Goal: Task Accomplishment & Management: Manage account settings

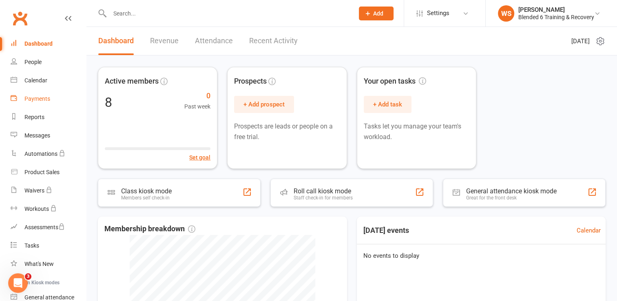
click at [33, 99] on div "Payments" at bounding box center [37, 98] width 26 height 7
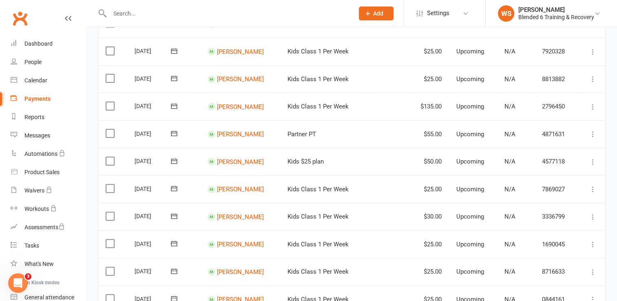
scroll to position [217, 0]
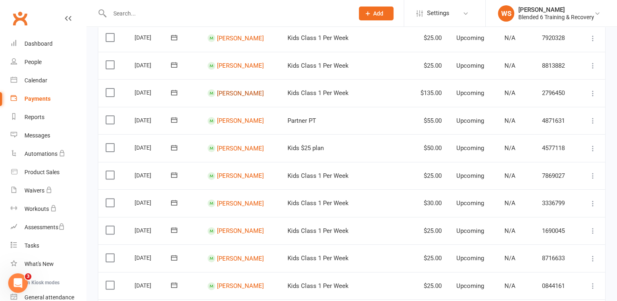
click at [246, 94] on link "[PERSON_NAME]" at bounding box center [240, 92] width 47 height 7
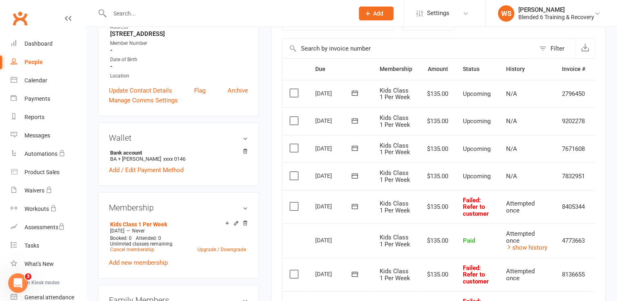
scroll to position [167, 0]
click at [474, 212] on span ": Refer to customer" at bounding box center [476, 206] width 26 height 21
click at [296, 206] on label at bounding box center [294, 205] width 11 height 8
click at [295, 201] on input "checkbox" at bounding box center [291, 201] width 5 height 0
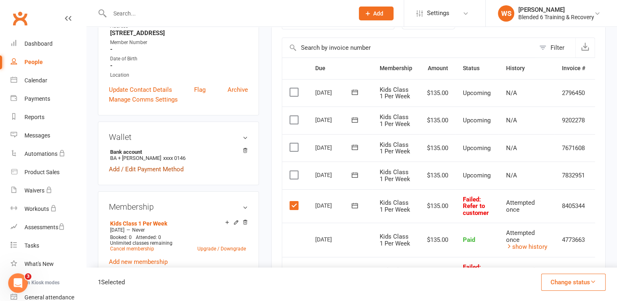
click at [173, 171] on link "Add / Edit Payment Method" at bounding box center [146, 169] width 75 height 10
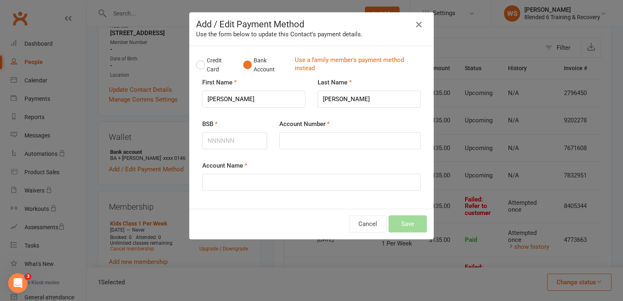
click at [416, 26] on icon "button" at bounding box center [419, 25] width 10 height 10
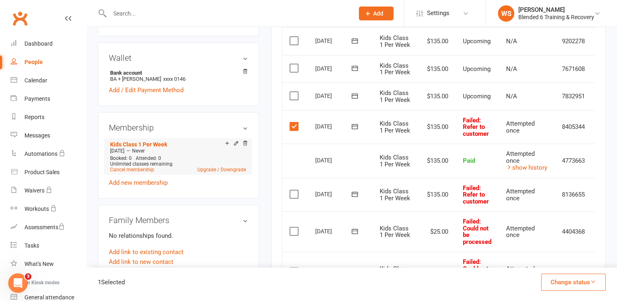
scroll to position [247, 0]
click at [234, 144] on icon at bounding box center [236, 143] width 4 height 4
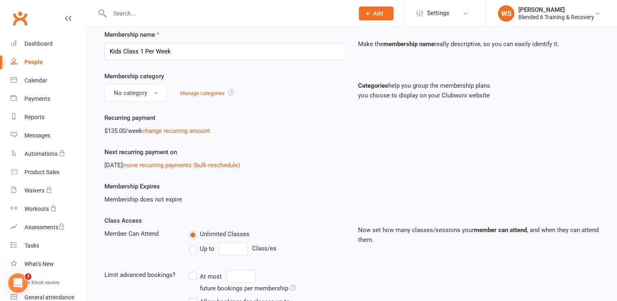
scroll to position [39, 0]
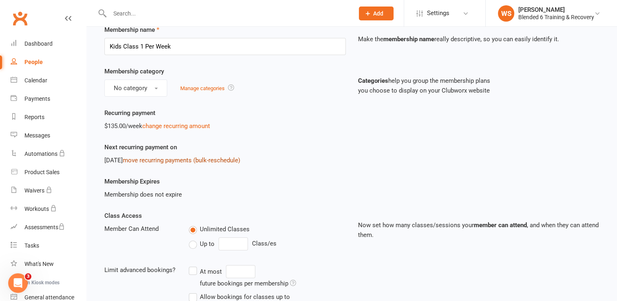
click at [198, 160] on link "move recurring payments (bulk-reschedule)" at bounding box center [181, 159] width 117 height 7
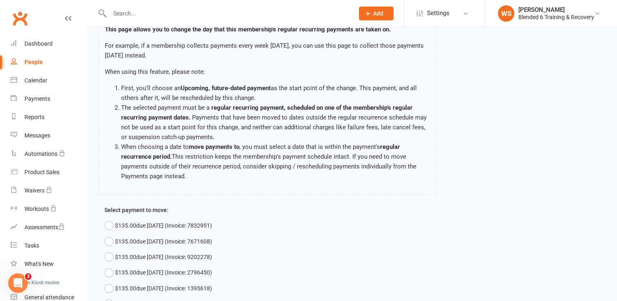
scroll to position [60, 0]
click at [285, 126] on li "The selected payment must be a regular recurring payment, scheduled on one of t…" at bounding box center [275, 122] width 308 height 39
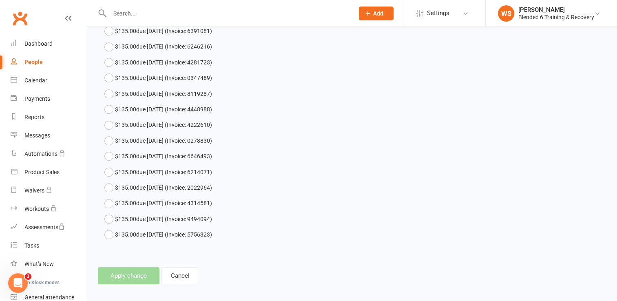
scroll to position [855, 0]
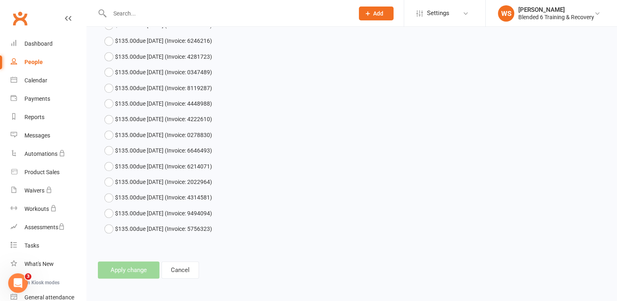
click at [138, 270] on footer "Apply change Cancel" at bounding box center [351, 269] width 507 height 17
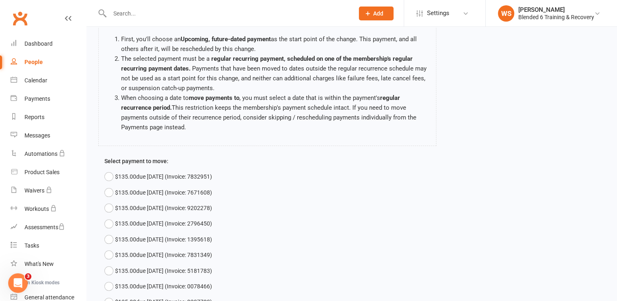
scroll to position [0, 0]
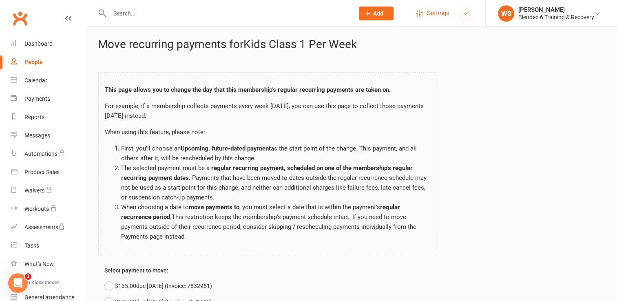
click at [465, 16] on icon at bounding box center [465, 13] width 7 height 7
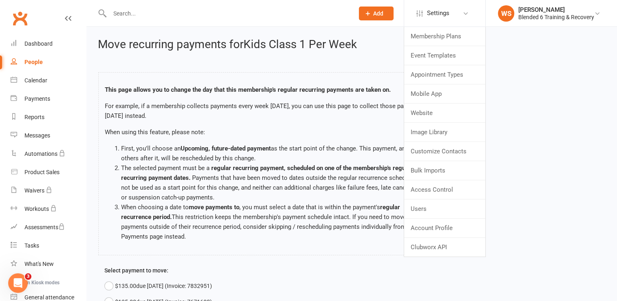
click at [506, 93] on div "This page allows you to change the day that this membership's regular recurring…" at bounding box center [351, 164] width 507 height 201
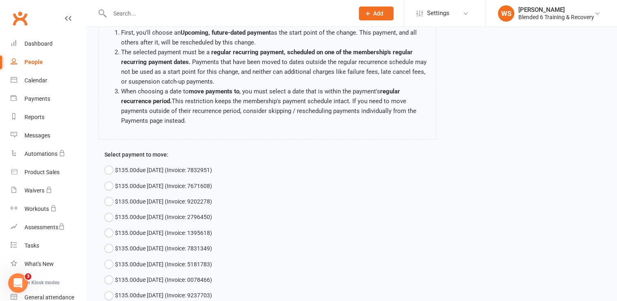
scroll to position [115, 0]
click at [108, 171] on button "$135.00 due [DATE] (Invoice: 7832951)" at bounding box center [158, 170] width 108 height 15
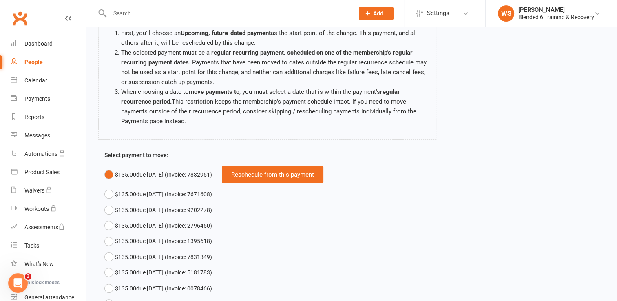
click at [108, 171] on button "$135.00 due [DATE] (Invoice: 7832951) Reschedule from this payment" at bounding box center [213, 175] width 219 height 24
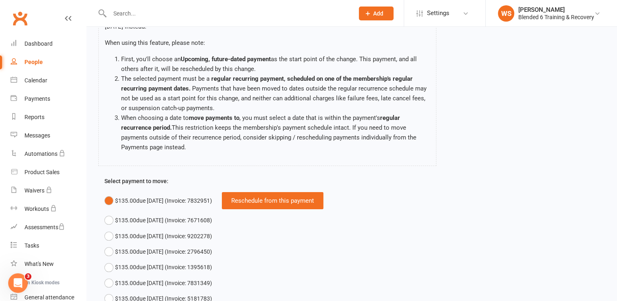
scroll to position [90, 0]
click at [272, 204] on div "Reschedule from this payment" at bounding box center [272, 200] width 101 height 17
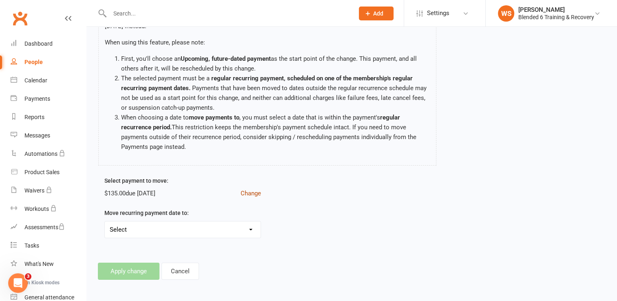
click at [253, 192] on button "Change" at bounding box center [250, 193] width 20 height 10
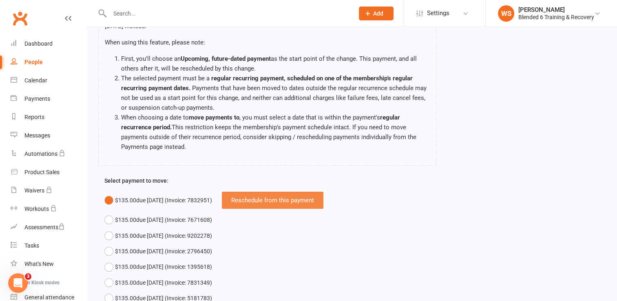
click at [276, 199] on div "Reschedule from this payment" at bounding box center [272, 200] width 101 height 17
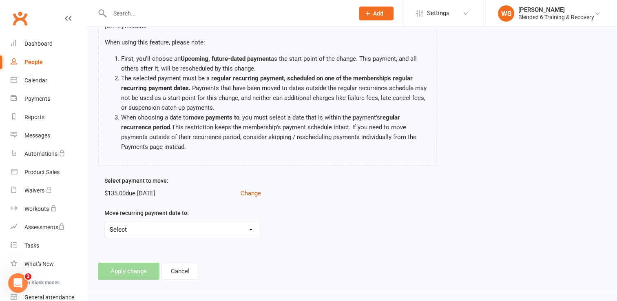
click at [249, 227] on select "Select [DATE] - Move payments forward by 1 day [DATE] - Move payments forward b…" at bounding box center [183, 229] width 156 height 16
click at [251, 231] on select "Select [DATE] - Move payments forward by 1 day [DATE] - Move payments forward b…" at bounding box center [183, 229] width 156 height 16
select select "[DATE]"
click at [105, 221] on select "Select [DATE] - Move payments forward by 1 day [DATE] - Move payments forward b…" at bounding box center [183, 229] width 156 height 16
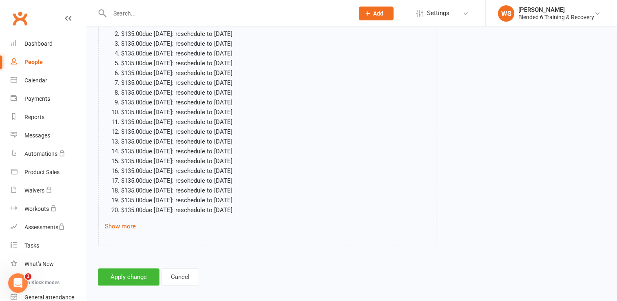
scroll to position [357, 0]
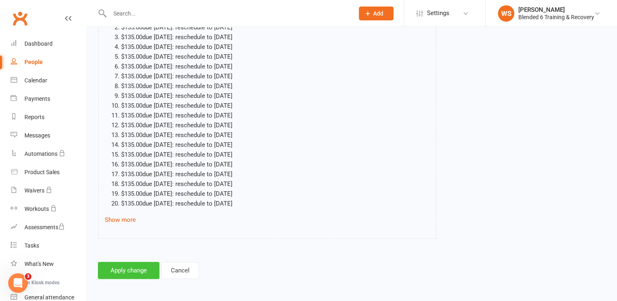
click at [131, 268] on button "Apply change" at bounding box center [129, 270] width 62 height 17
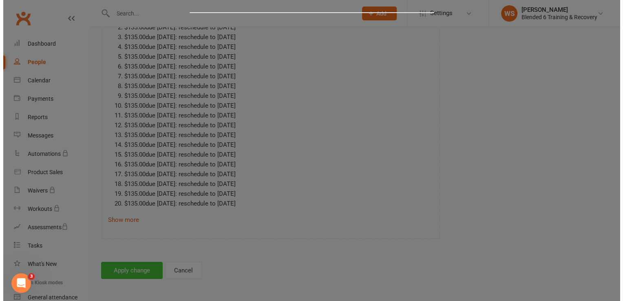
scroll to position [347, 0]
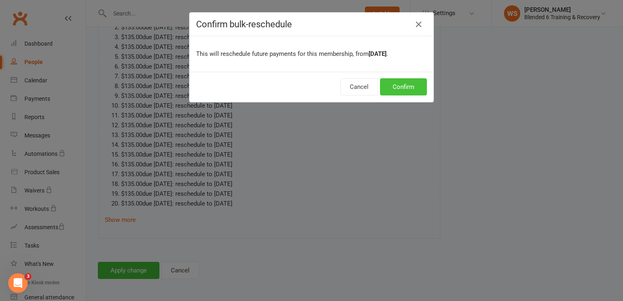
click at [398, 86] on button "Confirm" at bounding box center [403, 86] width 47 height 17
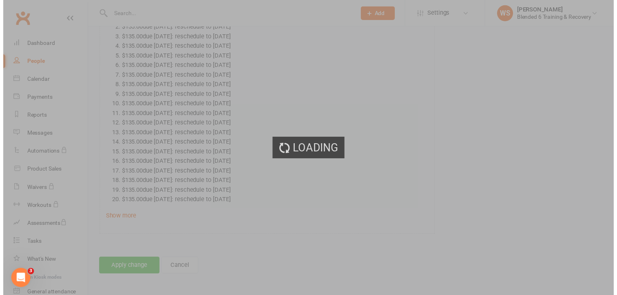
scroll to position [357, 0]
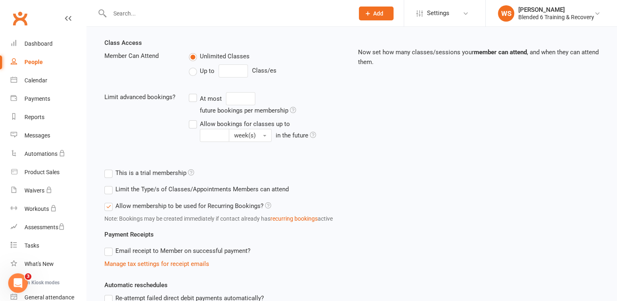
scroll to position [213, 0]
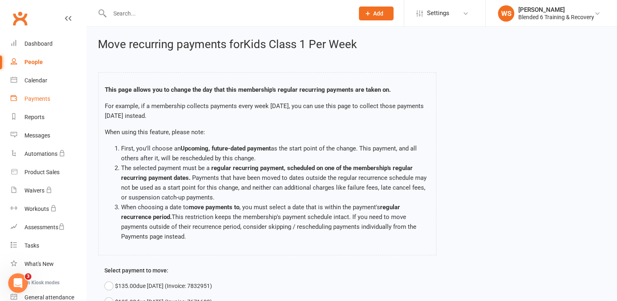
click at [44, 103] on link "Payments" at bounding box center [48, 99] width 75 height 18
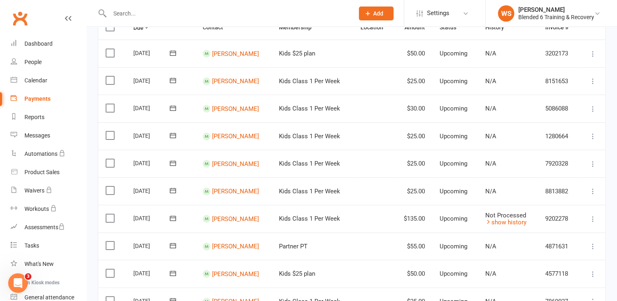
scroll to position [112, 0]
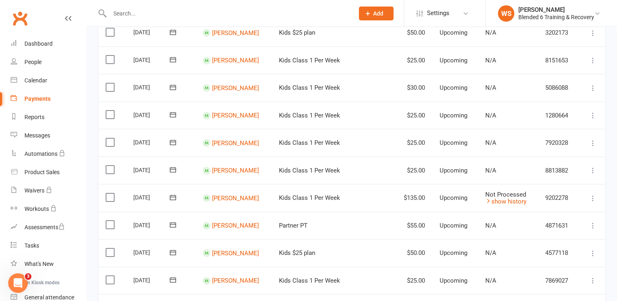
click at [456, 197] on span "Upcoming" at bounding box center [453, 197] width 28 height 7
click at [226, 195] on link "[PERSON_NAME]" at bounding box center [235, 197] width 47 height 7
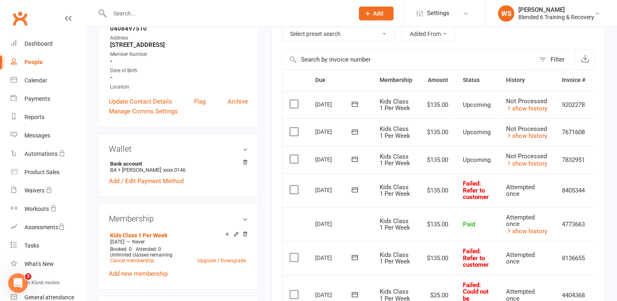
scroll to position [158, 0]
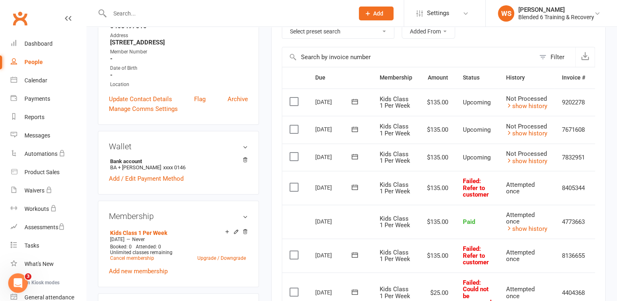
click at [439, 190] on td "$135.00" at bounding box center [437, 188] width 36 height 34
click at [30, 63] on div "People" at bounding box center [33, 62] width 18 height 7
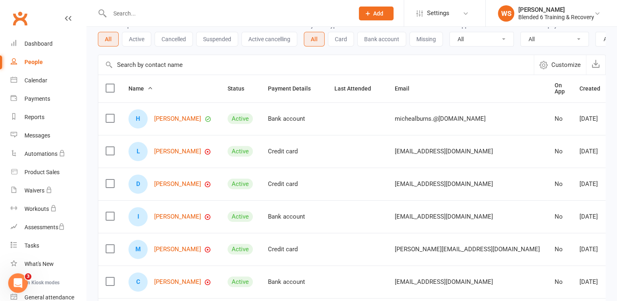
scroll to position [44, 0]
click at [42, 97] on div "Payments" at bounding box center [37, 98] width 26 height 7
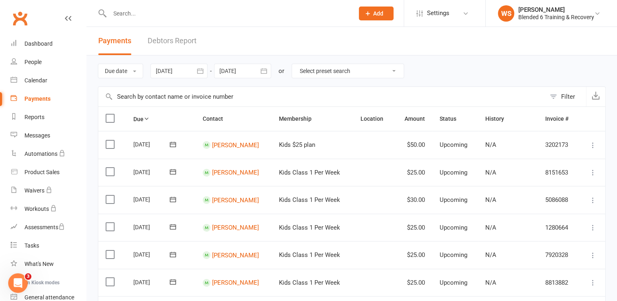
click at [592, 144] on icon at bounding box center [592, 145] width 8 height 8
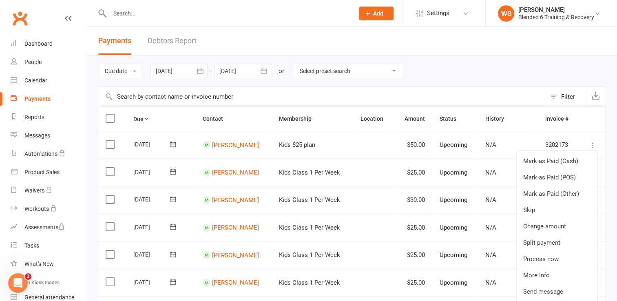
click at [449, 145] on span "Upcoming" at bounding box center [453, 144] width 28 height 7
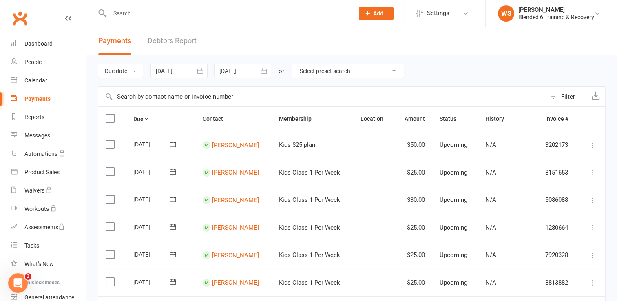
click at [449, 145] on span "Upcoming" at bounding box center [453, 144] width 28 height 7
click at [223, 141] on link "[PERSON_NAME]" at bounding box center [235, 144] width 47 height 7
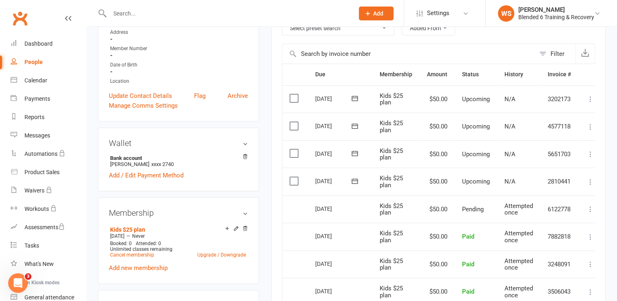
scroll to position [162, 0]
click at [590, 205] on icon at bounding box center [590, 208] width 8 height 8
click at [615, 192] on div "upload photo [PERSON_NAME] Activated [DATE] Added [DATE] Active member Contact …" at bounding box center [351, 287] width 530 height 845
click at [590, 181] on icon at bounding box center [590, 181] width 8 height 8
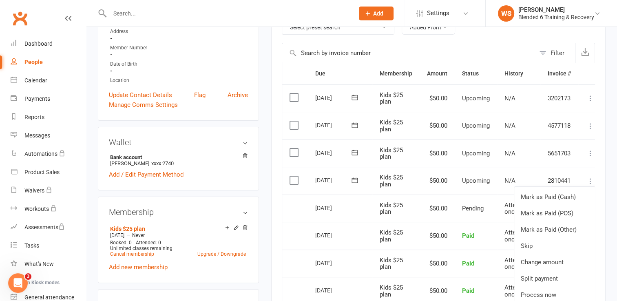
click at [458, 203] on td "Pending" at bounding box center [475, 208] width 42 height 28
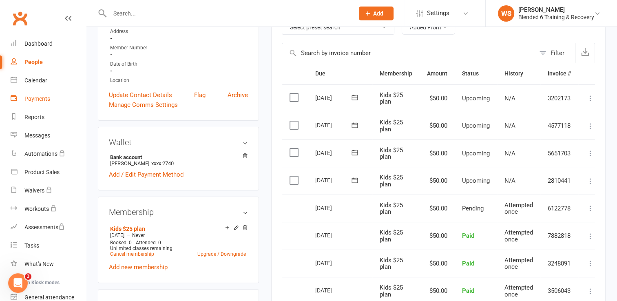
click at [37, 98] on div "Payments" at bounding box center [37, 98] width 26 height 7
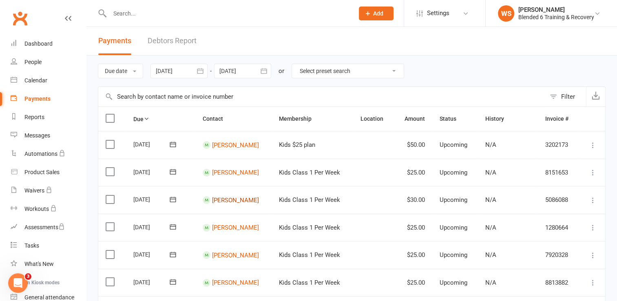
click at [250, 197] on link "[PERSON_NAME]" at bounding box center [235, 199] width 47 height 7
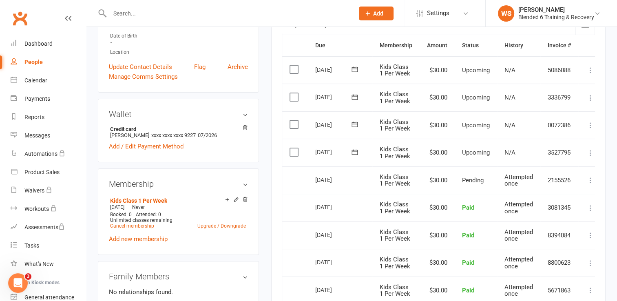
scroll to position [192, 0]
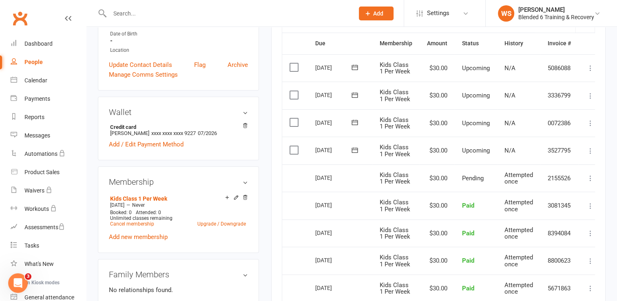
click at [591, 178] on icon at bounding box center [590, 178] width 8 height 8
click at [534, 195] on link "More Info" at bounding box center [554, 194] width 81 height 16
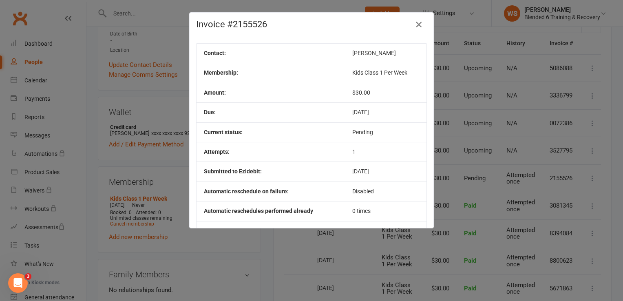
click at [414, 23] on icon "button" at bounding box center [419, 25] width 10 height 10
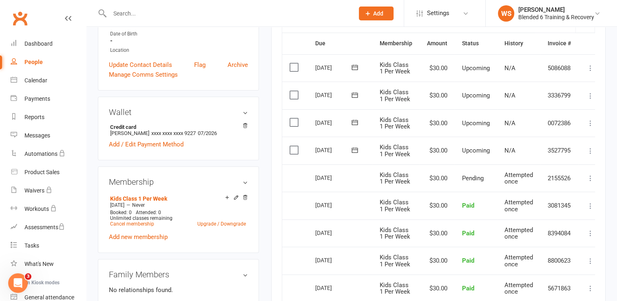
click at [592, 148] on icon at bounding box center [590, 151] width 8 height 8
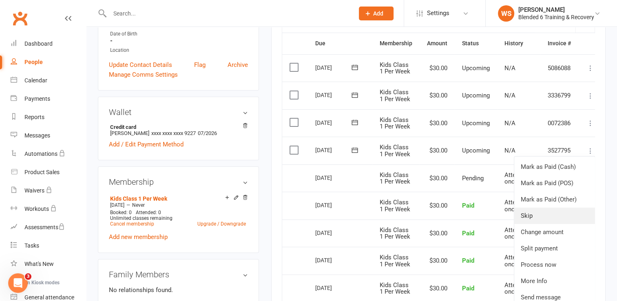
click at [530, 217] on link "Skip" at bounding box center [554, 215] width 81 height 16
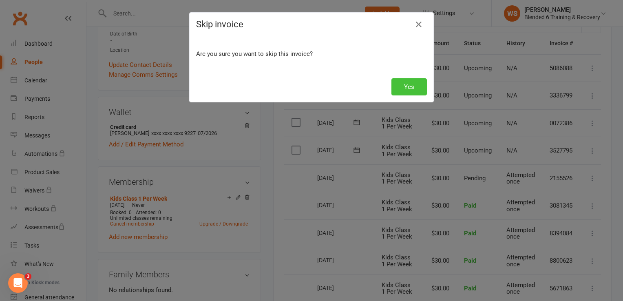
click at [406, 86] on button "Yes" at bounding box center [408, 86] width 35 height 17
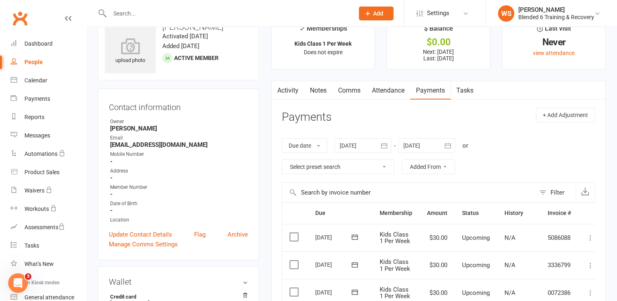
scroll to position [0, 0]
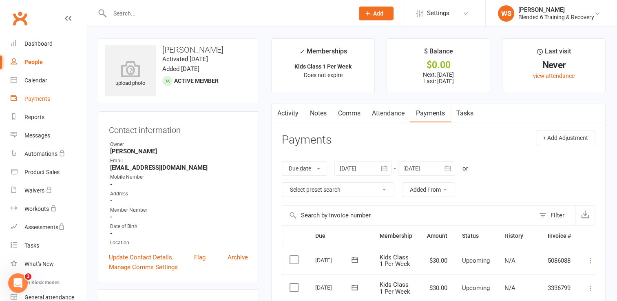
click at [39, 97] on div "Payments" at bounding box center [37, 98] width 26 height 7
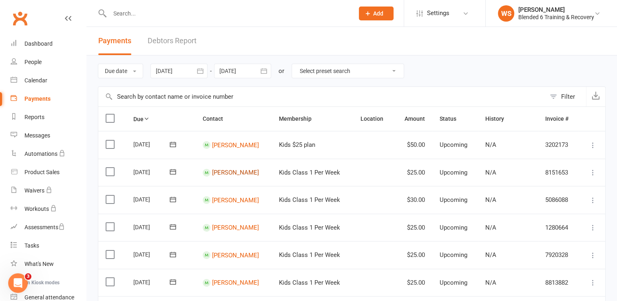
click at [235, 172] on link "[PERSON_NAME]" at bounding box center [235, 172] width 47 height 7
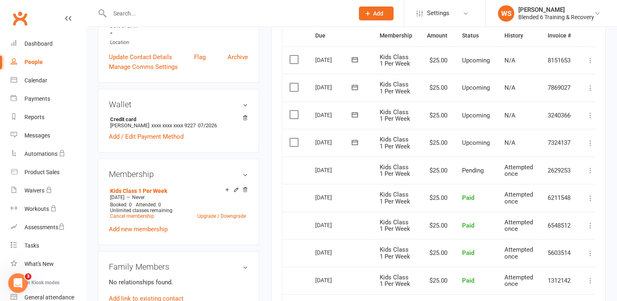
scroll to position [201, 0]
click at [589, 139] on icon at bounding box center [590, 143] width 8 height 8
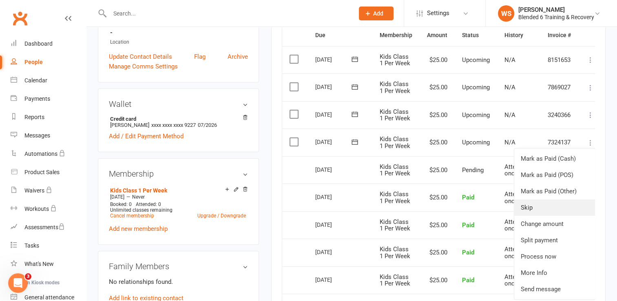
click at [528, 206] on link "Skip" at bounding box center [554, 207] width 81 height 16
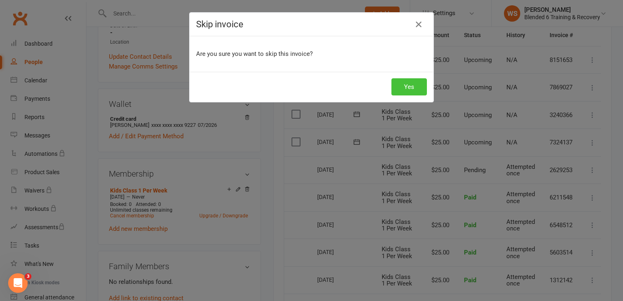
click at [414, 83] on button "Yes" at bounding box center [408, 86] width 35 height 17
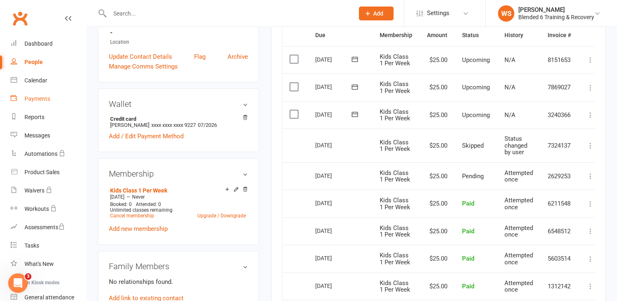
click at [39, 96] on div "Payments" at bounding box center [37, 98] width 26 height 7
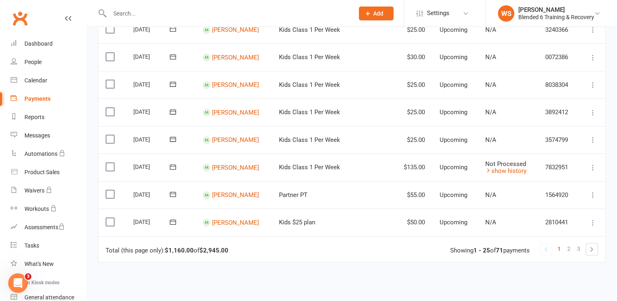
scroll to position [577, 0]
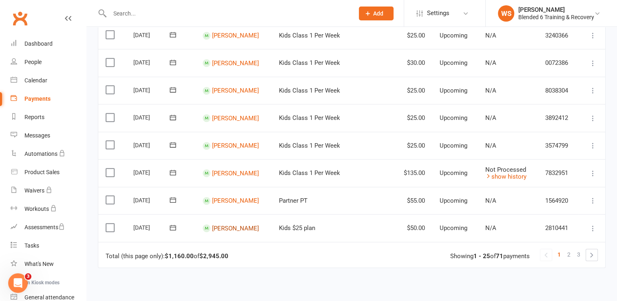
click at [232, 227] on link "[PERSON_NAME]" at bounding box center [235, 227] width 47 height 7
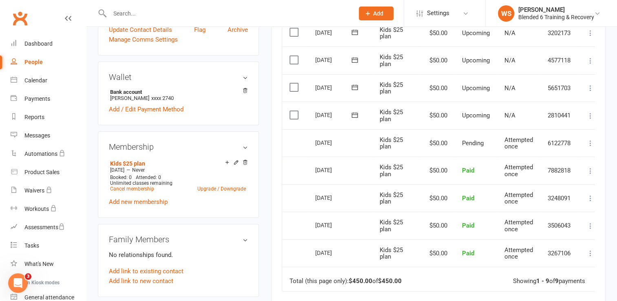
scroll to position [220, 0]
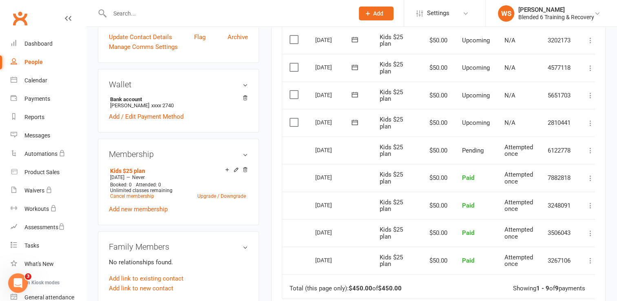
click at [591, 121] on icon at bounding box center [590, 123] width 8 height 8
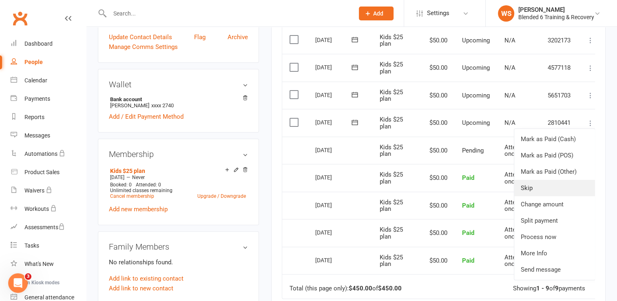
click at [524, 185] on link "Skip" at bounding box center [554, 188] width 81 height 16
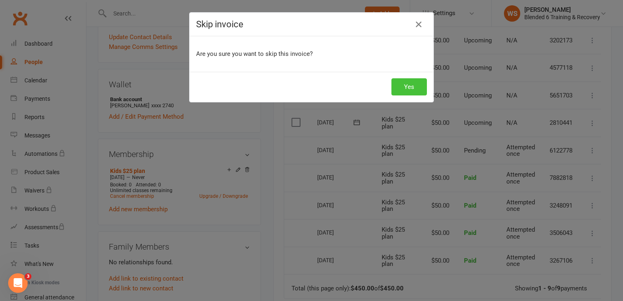
click at [416, 84] on button "Yes" at bounding box center [408, 86] width 35 height 17
